Goal: Find contact information: Find contact information

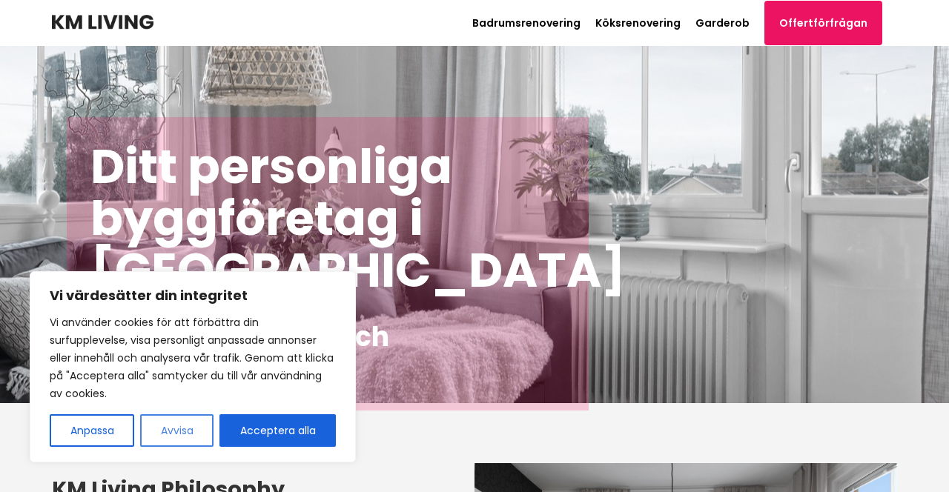
click at [198, 435] on button "Avvisa" at bounding box center [176, 431] width 73 height 33
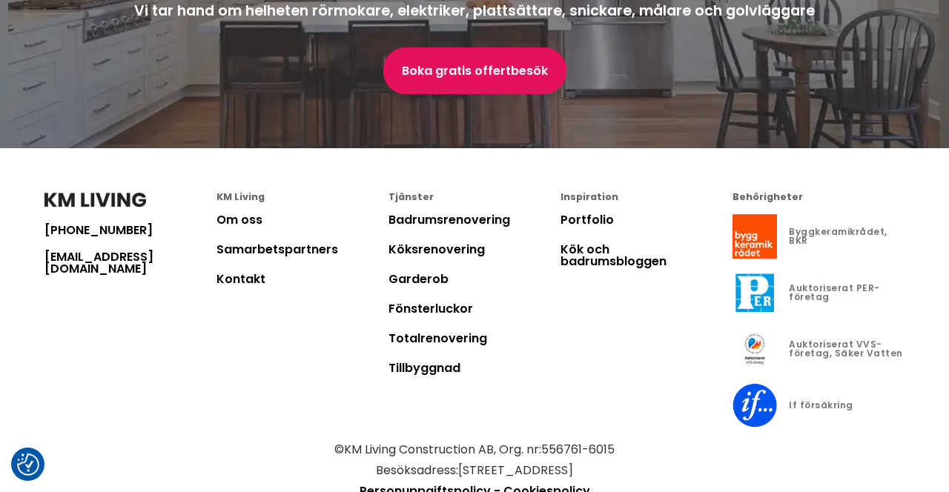
scroll to position [4106, 0]
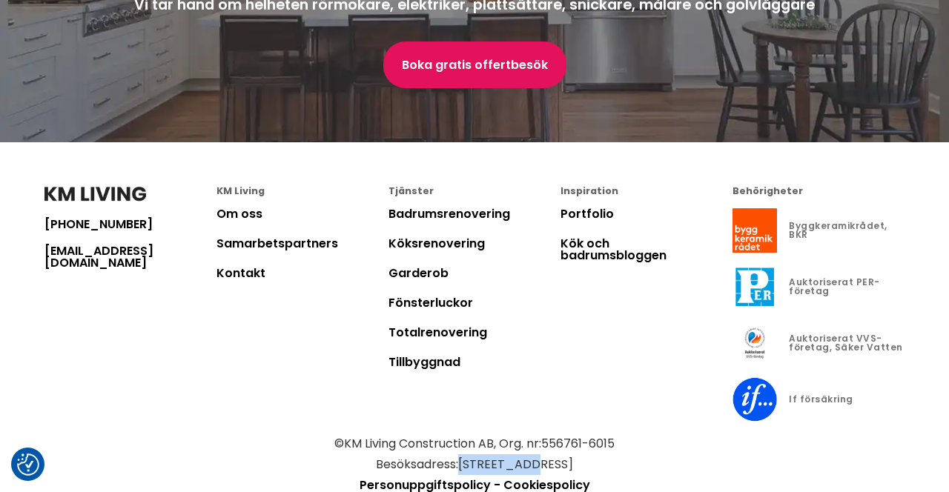
drag, startPoint x: 430, startPoint y: 420, endPoint x: 506, endPoint y: 413, distance: 75.9
click at [506, 434] on p "© KM Living Construction AB , Org. nr: 556761-6015 Besöksadress: [STREET_ADDRES…" at bounding box center [474, 455] width 860 height 42
copy p "[STREET_ADDRESS]"
drag, startPoint x: 509, startPoint y: 417, endPoint x: 538, endPoint y: 418, distance: 28.2
click at [538, 434] on p "© KM Living Construction AB , Org. nr: 556761-6015 Besöksadress: [STREET_ADDRES…" at bounding box center [474, 455] width 860 height 42
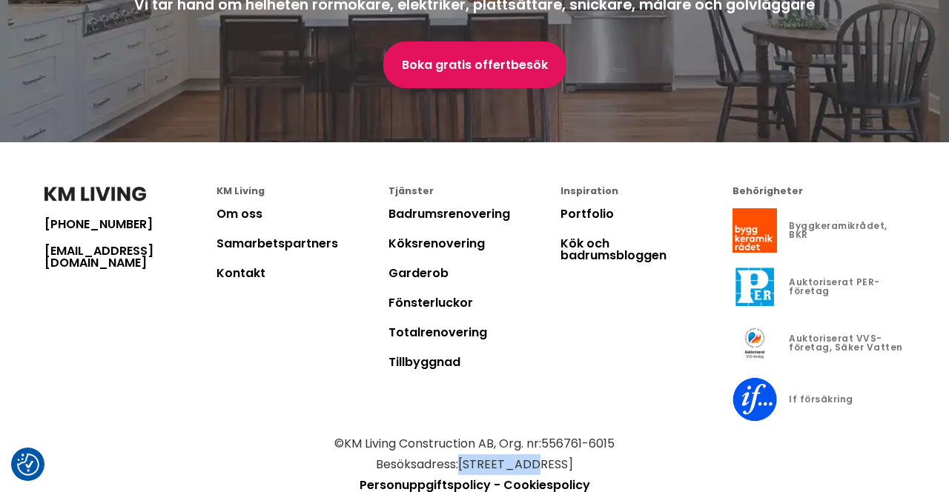
copy p "19162"
drag, startPoint x: 543, startPoint y: 419, endPoint x: 607, endPoint y: 416, distance: 63.8
click at [607, 434] on p "© KM Living Construction AB , Org. nr: 556761-6015 Besöksadress: [STREET_ADDRES…" at bounding box center [474, 455] width 860 height 42
copy p "Sollentuna"
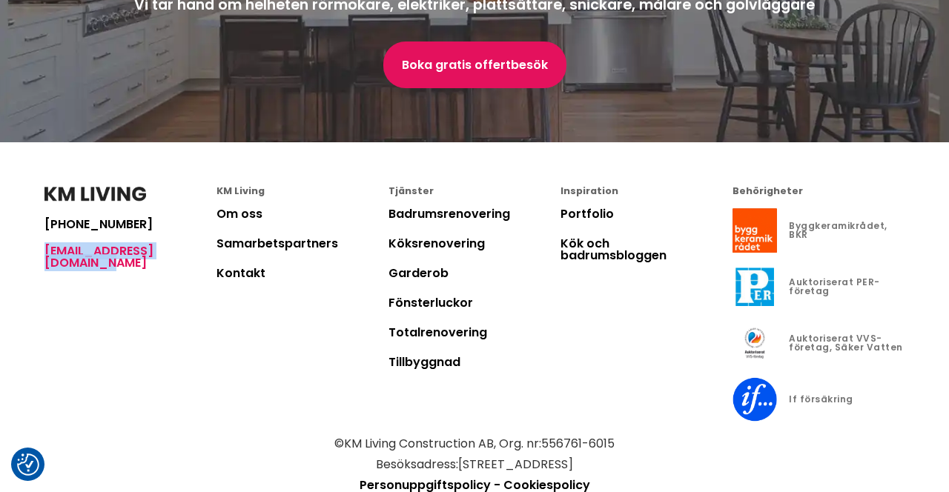
drag, startPoint x: 42, startPoint y: 200, endPoint x: 203, endPoint y: 203, distance: 161.0
click at [203, 203] on footer "[PHONE_NUMBER] [EMAIL_ADDRESS][DOMAIN_NAME] KM Living Om oss Samarbetspartners …" at bounding box center [474, 341] width 949 height 398
copy link "[EMAIL_ADDRESS][DOMAIN_NAME]"
